Goal: Transaction & Acquisition: Purchase product/service

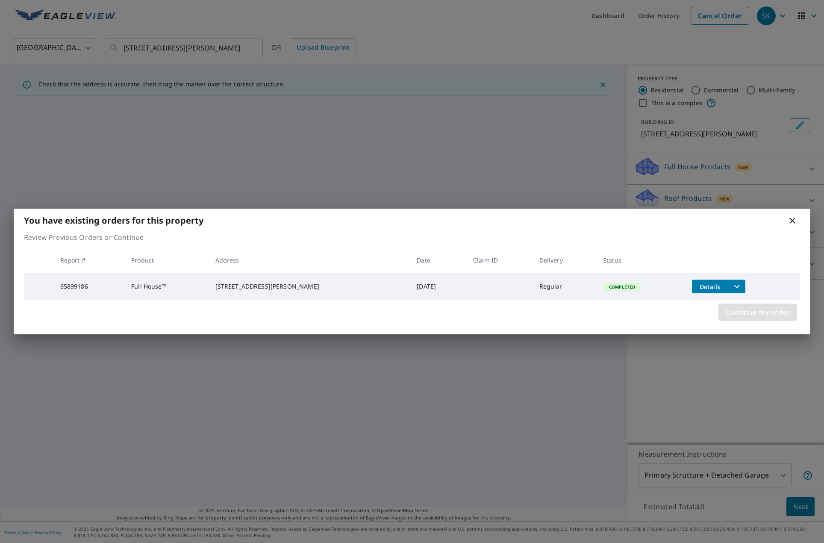
click at [754, 315] on span "Continue my order" at bounding box center [757, 312] width 65 height 12
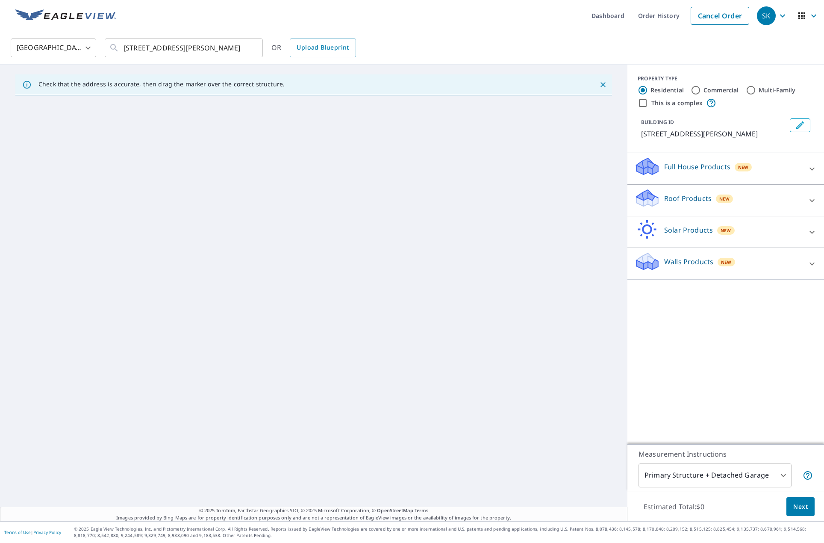
click at [698, 174] on div "Full House Products New" at bounding box center [717, 168] width 167 height 24
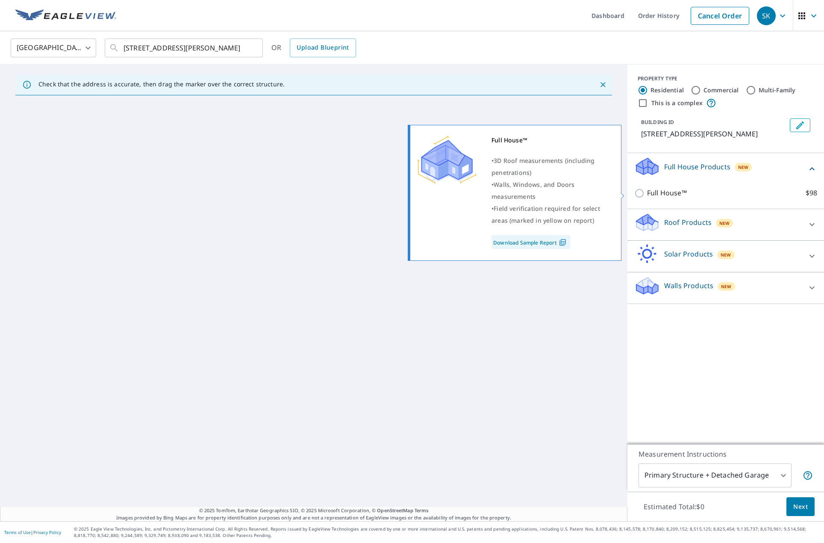
click at [661, 190] on p "Full House™" at bounding box center [667, 193] width 40 height 11
click at [647, 190] on input "Full House™ $98" at bounding box center [640, 193] width 13 height 10
checkbox input "true"
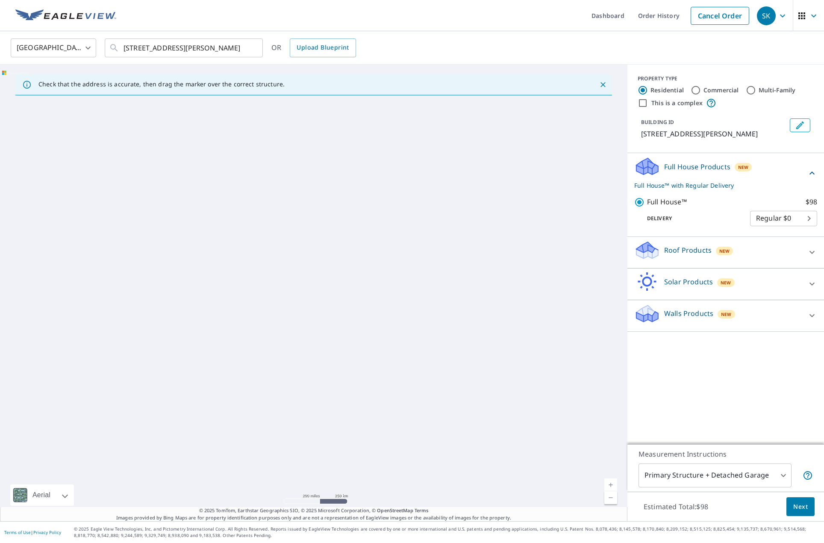
click at [793, 508] on span "Next" at bounding box center [800, 506] width 15 height 11
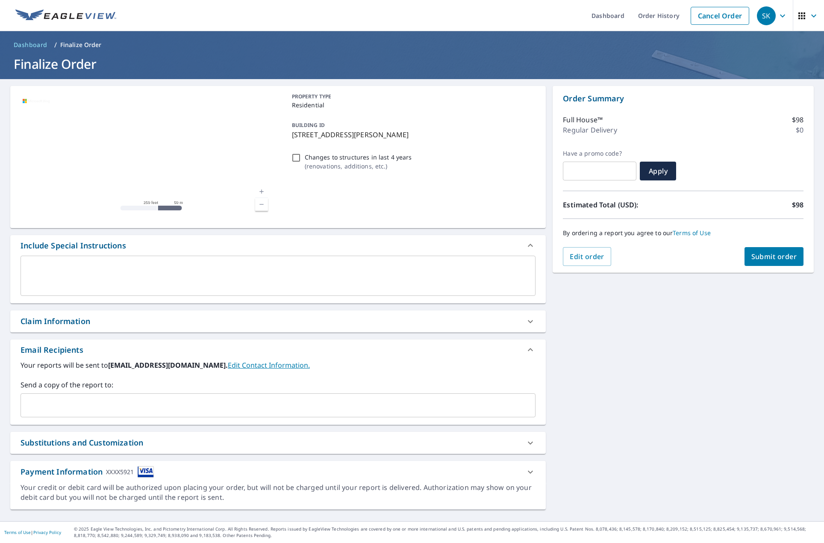
click at [257, 204] on link "Current Level 17, Zoom Out" at bounding box center [261, 204] width 13 height 13
click at [257, 204] on link "Current Level 16.282399730700725, Zoom Out" at bounding box center [261, 204] width 13 height 13
click at [258, 193] on link "Current Level 15.590649873556686, Zoom In" at bounding box center [261, 191] width 13 height 13
click at [258, 193] on link "Current Level 14.091488434599427, Zoom In" at bounding box center [261, 191] width 13 height 13
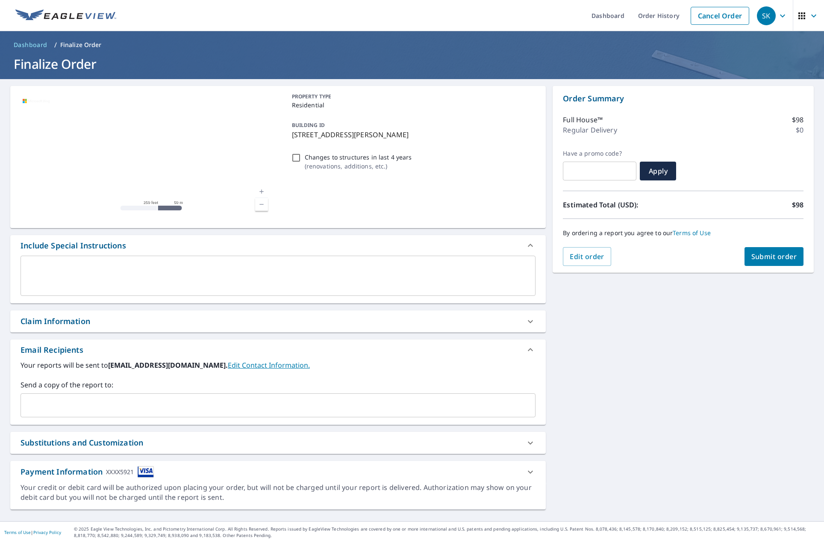
click at [258, 193] on link "Current Level 14.608469331091582, Zoom In" at bounding box center [261, 191] width 13 height 13
click at [258, 193] on link "Current Level 15.711552810982873, Zoom In" at bounding box center [261, 191] width 13 height 13
click at [258, 193] on link "Current Level 16.390161695345352, Zoom In" at bounding box center [261, 191] width 13 height 13
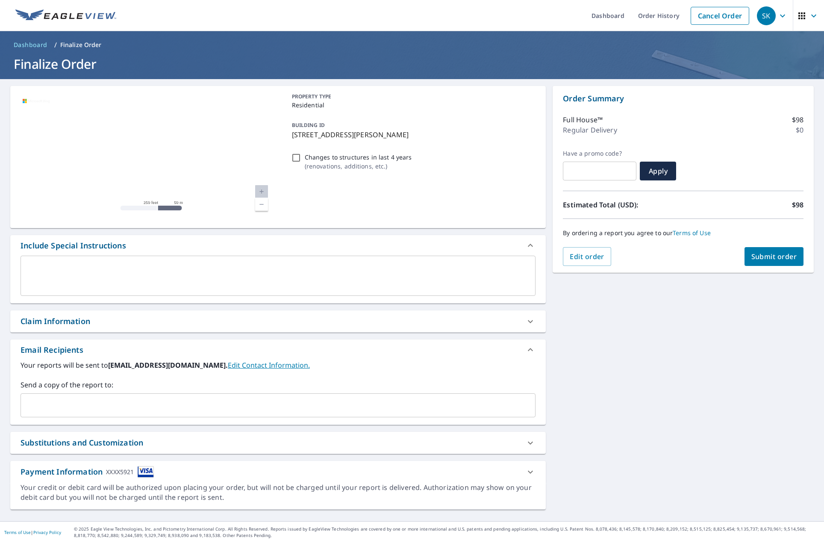
click at [259, 192] on link "Current Level 17.12588189293875, Zoom In Disabled" at bounding box center [261, 191] width 13 height 13
click at [259, 192] on link "Current Level 20, Zoom In Disabled" at bounding box center [261, 191] width 13 height 13
click at [259, 204] on link "Current Level 20, Zoom Out" at bounding box center [261, 204] width 13 height 13
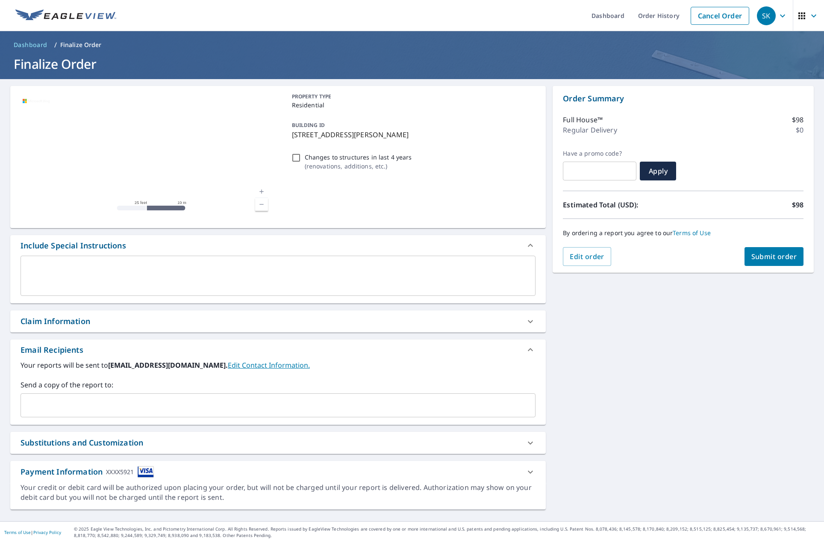
click at [259, 204] on link "Current Level 20, Zoom Out" at bounding box center [261, 204] width 13 height 13
click at [259, 204] on link "Current Level 19.2707493709618, Zoom Out" at bounding box center [261, 204] width 13 height 13
click at [259, 204] on link "Current Level 17.61327259097779, Zoom Out" at bounding box center [261, 204] width 13 height 13
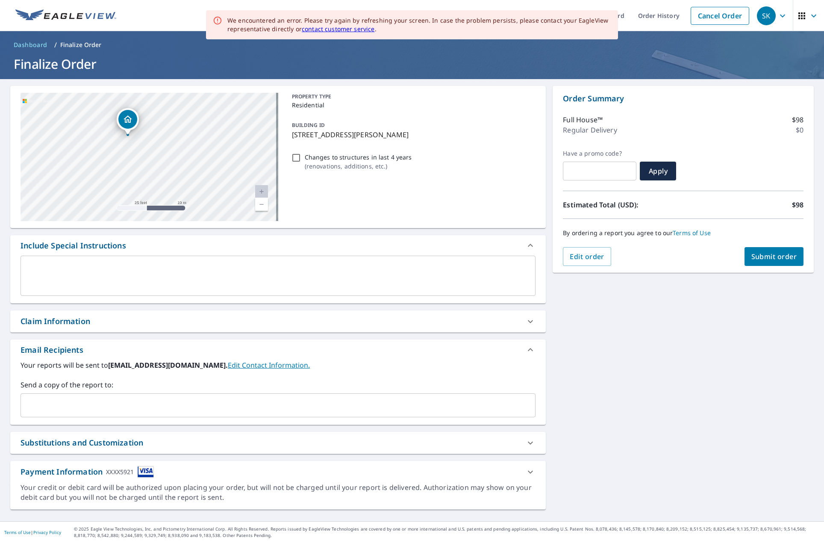
drag, startPoint x: 201, startPoint y: 163, endPoint x: 58, endPoint y: 139, distance: 145.5
click at [58, 139] on div "[STREET_ADDRESS][PERSON_NAME]" at bounding box center [150, 157] width 258 height 128
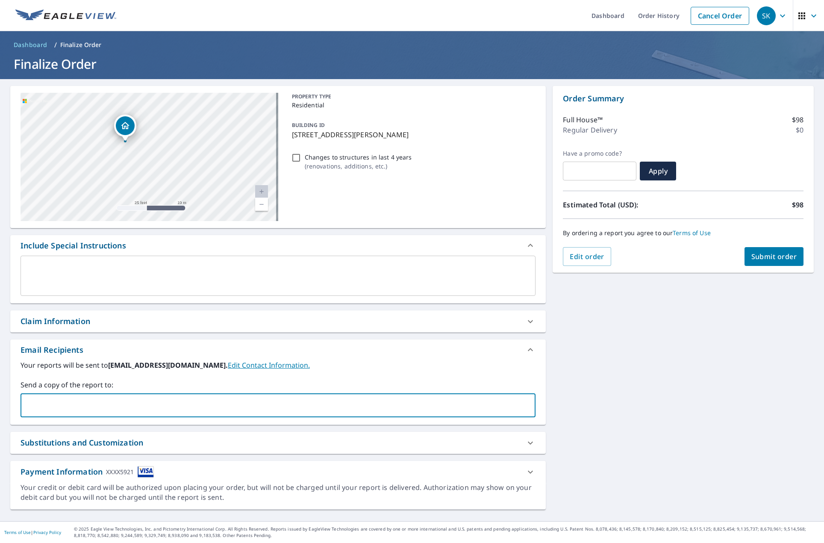
click at [63, 406] on input "text" at bounding box center [271, 405] width 494 height 16
type input "ㅐ"
type input "[EMAIL_ADDRESS][DOMAIN_NAME]"
click at [758, 259] on span "Submit order" at bounding box center [774, 256] width 46 height 9
checkbox input "true"
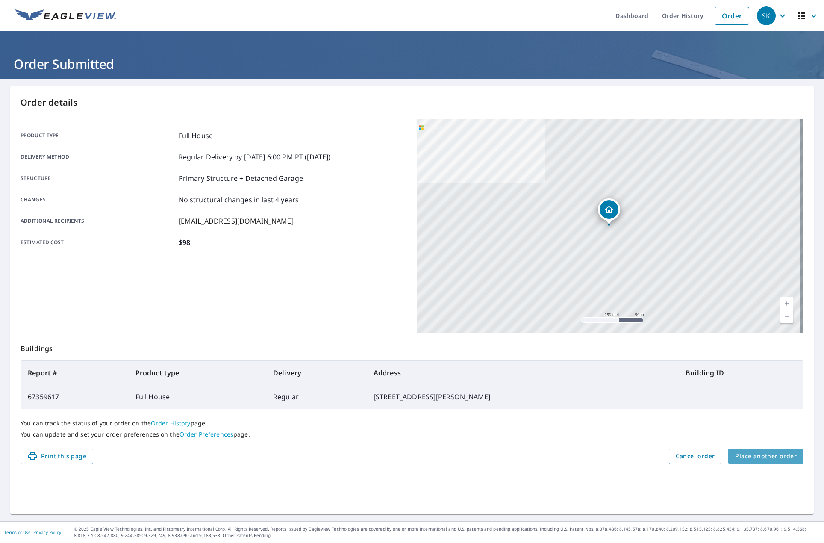
click at [765, 455] on span "Place another order" at bounding box center [766, 456] width 62 height 11
